Goal: Task Accomplishment & Management: Complete application form

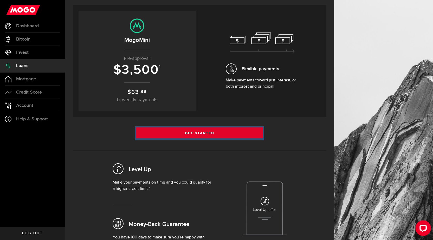
click at [178, 133] on link "Get Started" at bounding box center [199, 133] width 127 height 11
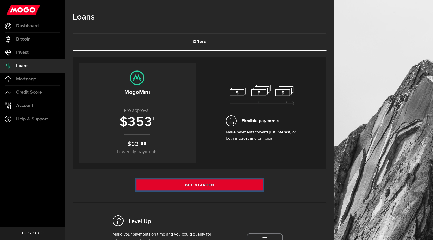
click at [182, 182] on link "Get Started" at bounding box center [199, 185] width 127 height 11
